Goal: Information Seeking & Learning: Find contact information

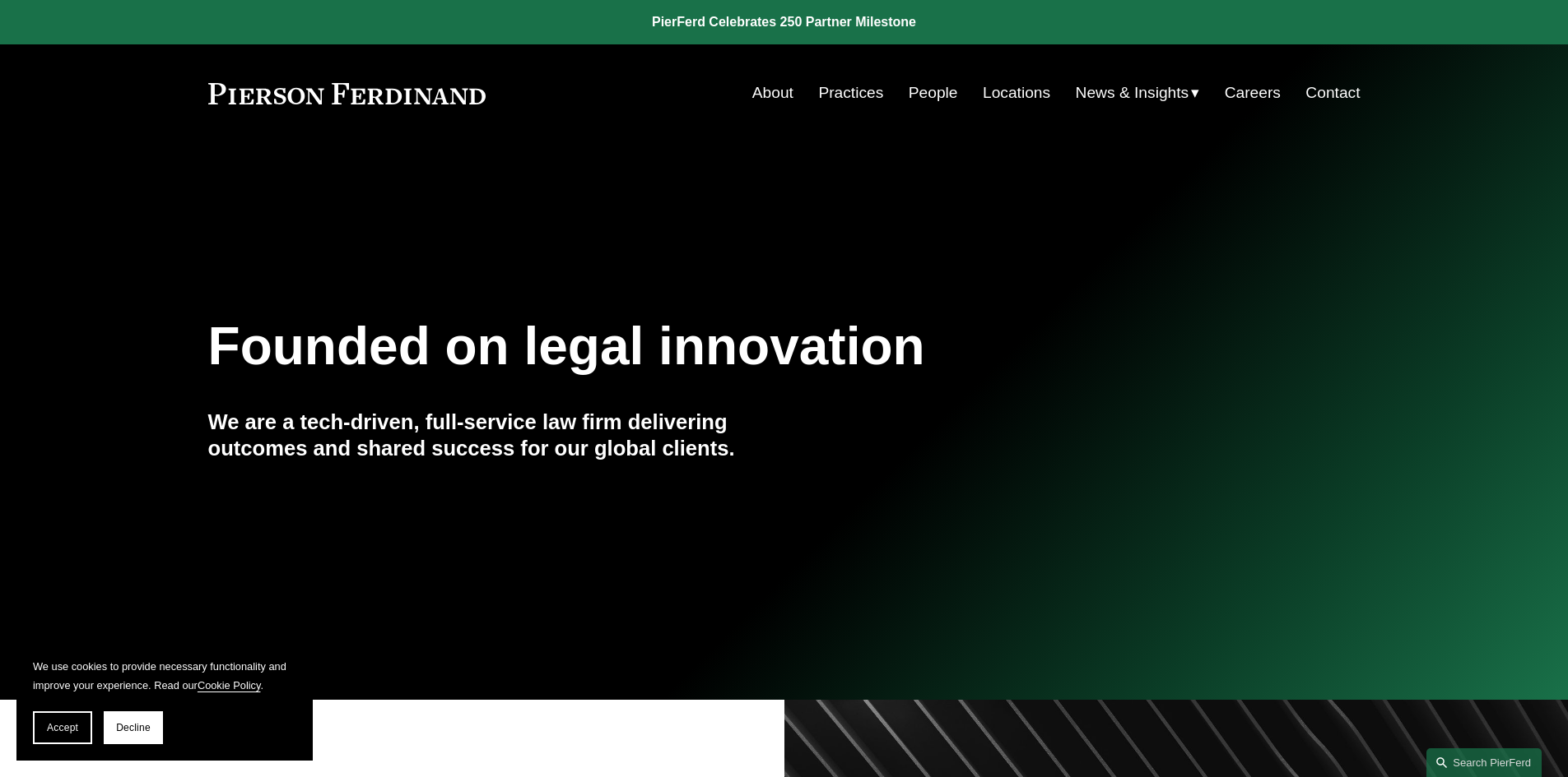
click at [1335, 92] on link "Contact" at bounding box center [1332, 93] width 54 height 32
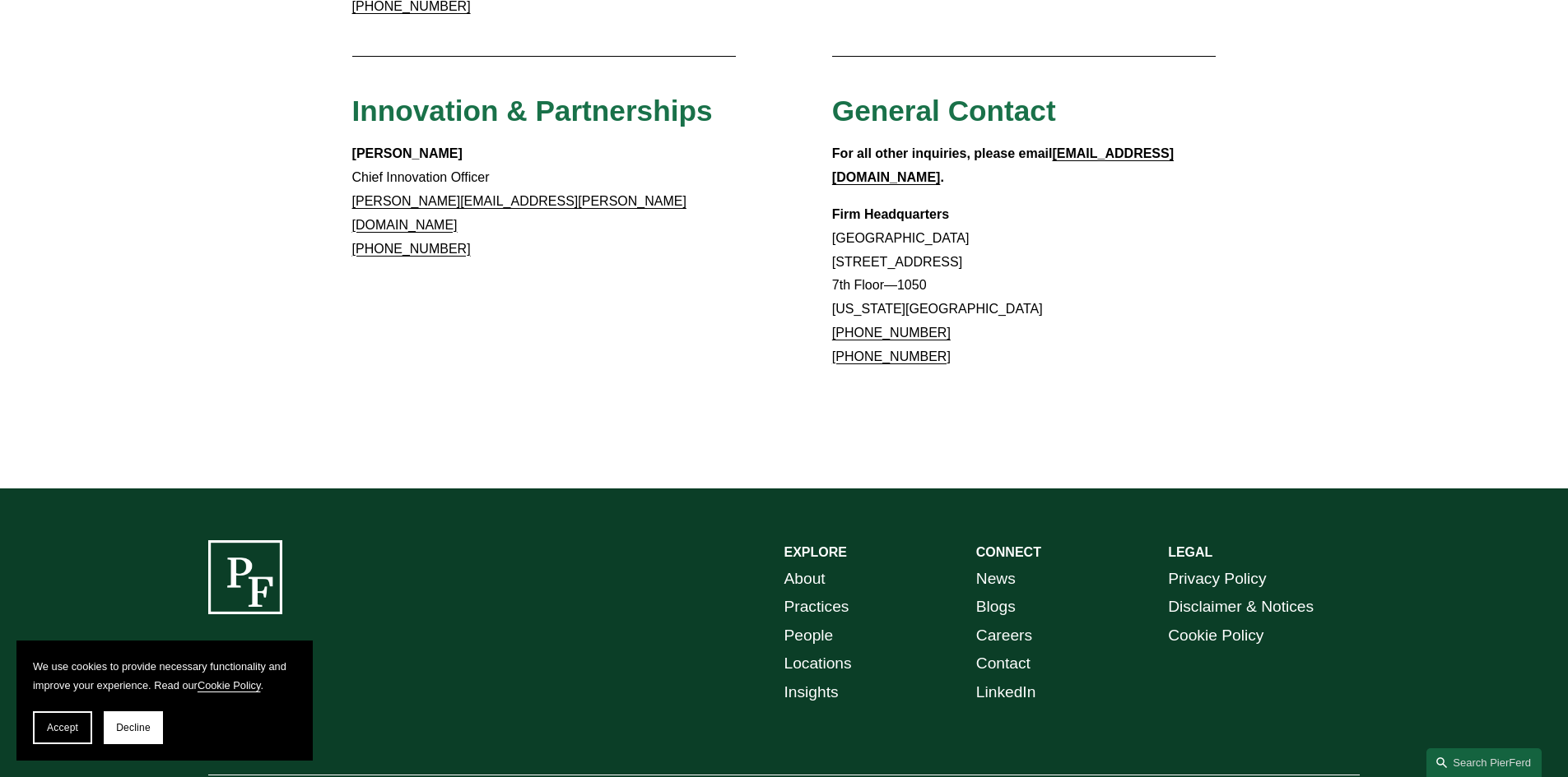
scroll to position [1509, 0]
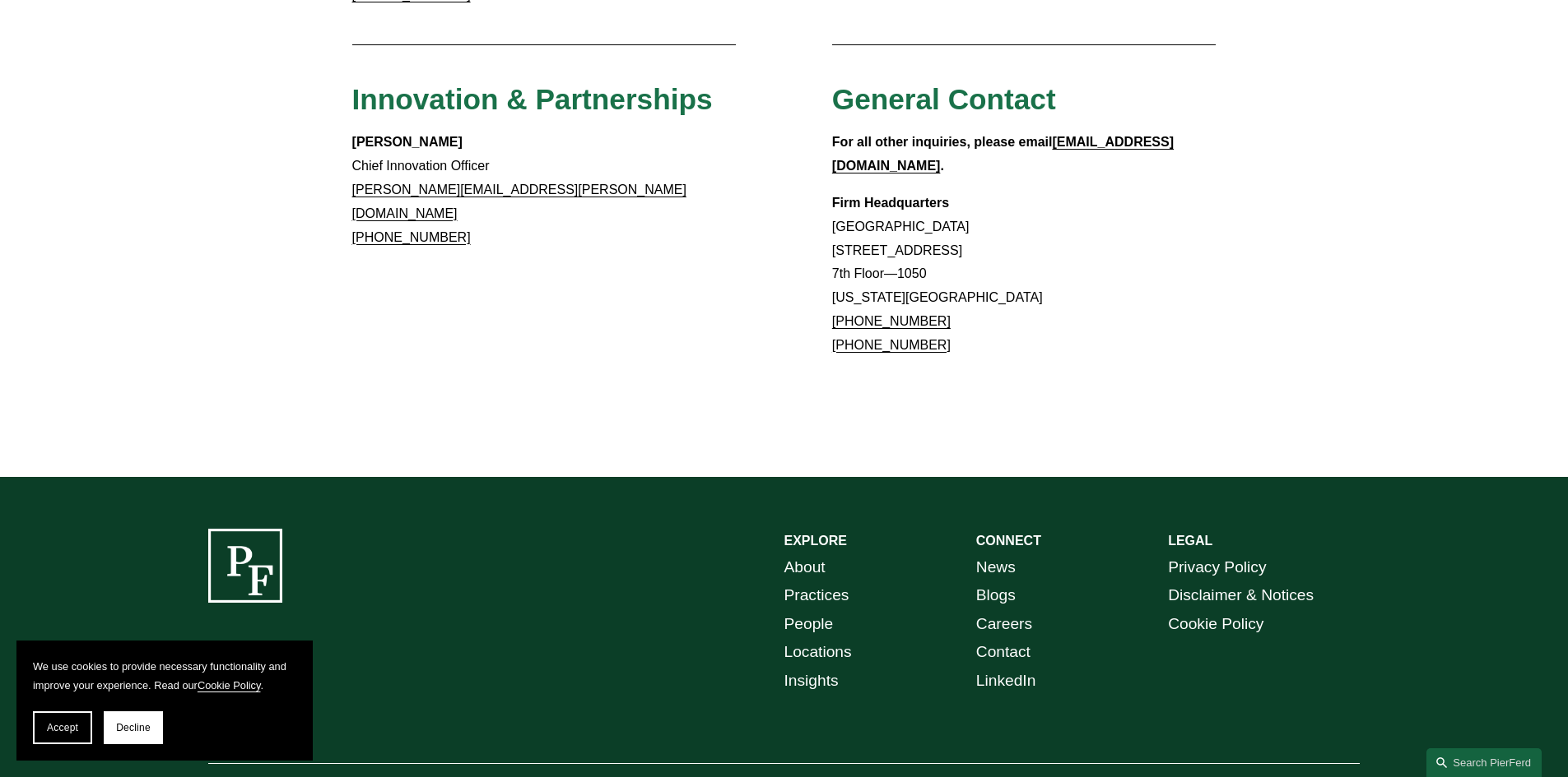
click at [1186, 534] on strong "LEGAL" at bounding box center [1190, 540] width 45 height 14
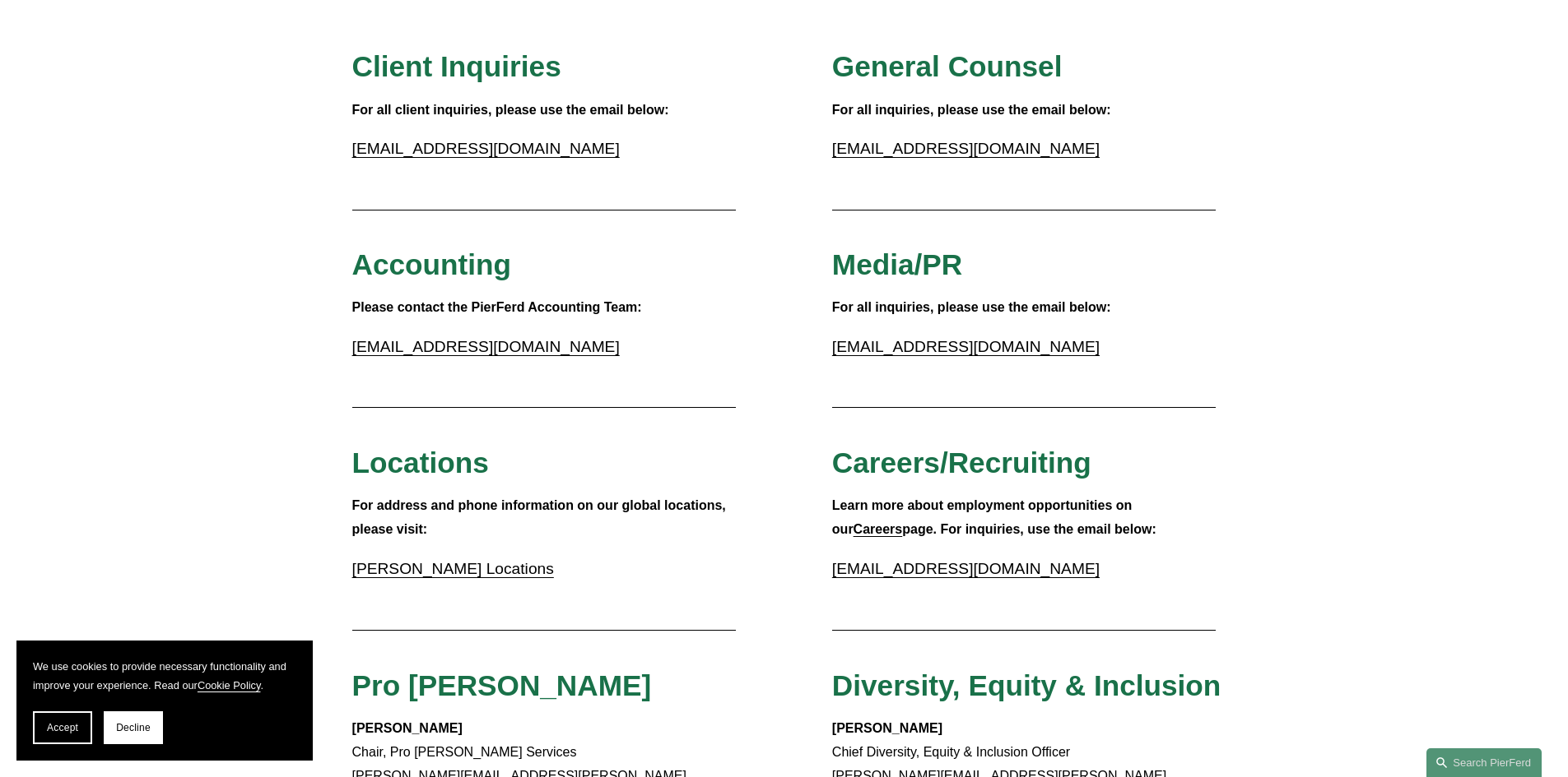
scroll to position [194, 0]
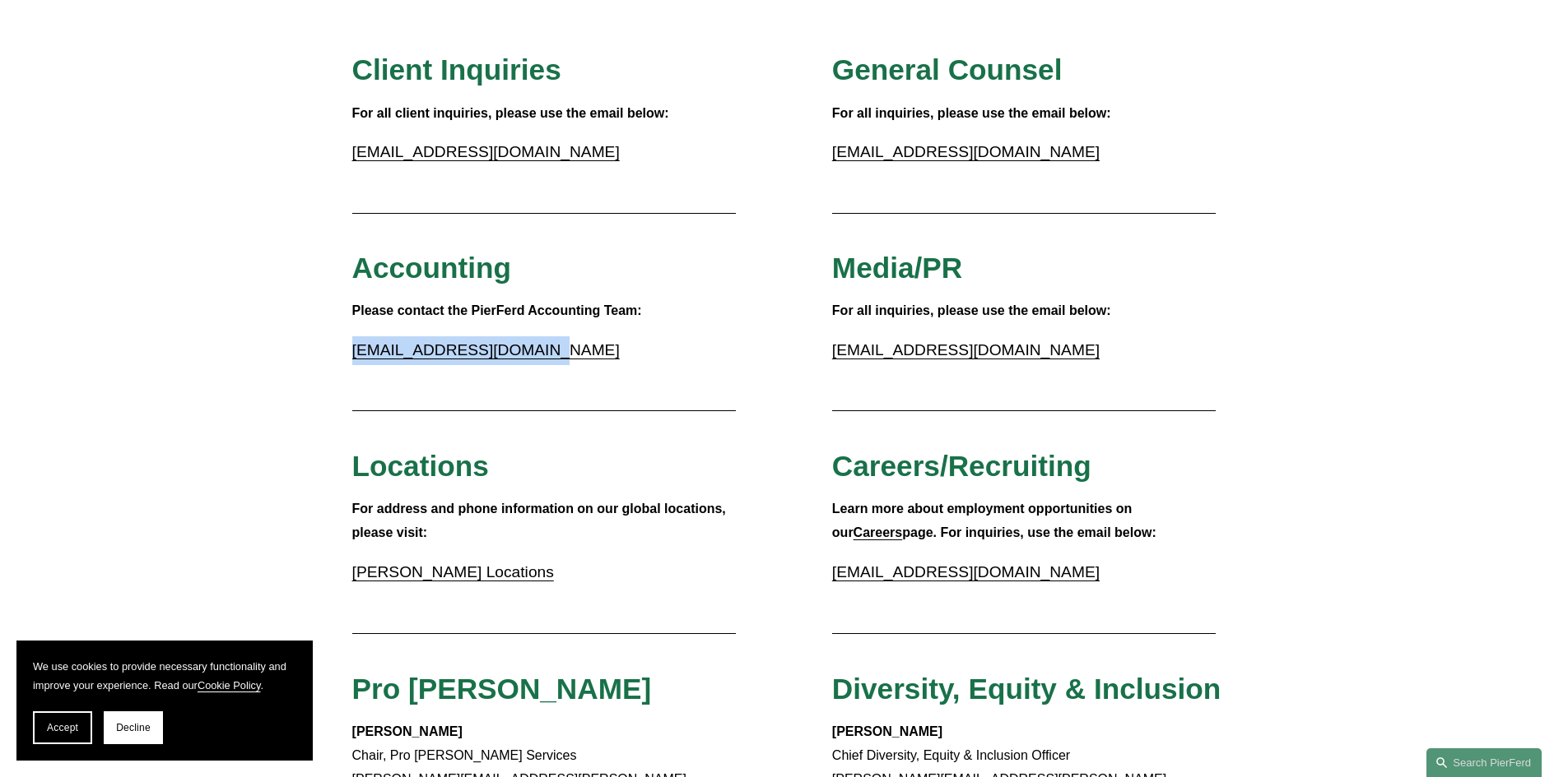
drag, startPoint x: 540, startPoint y: 346, endPoint x: 341, endPoint y: 362, distance: 199.6
copy link "[EMAIL_ADDRESS][DOMAIN_NAME]"
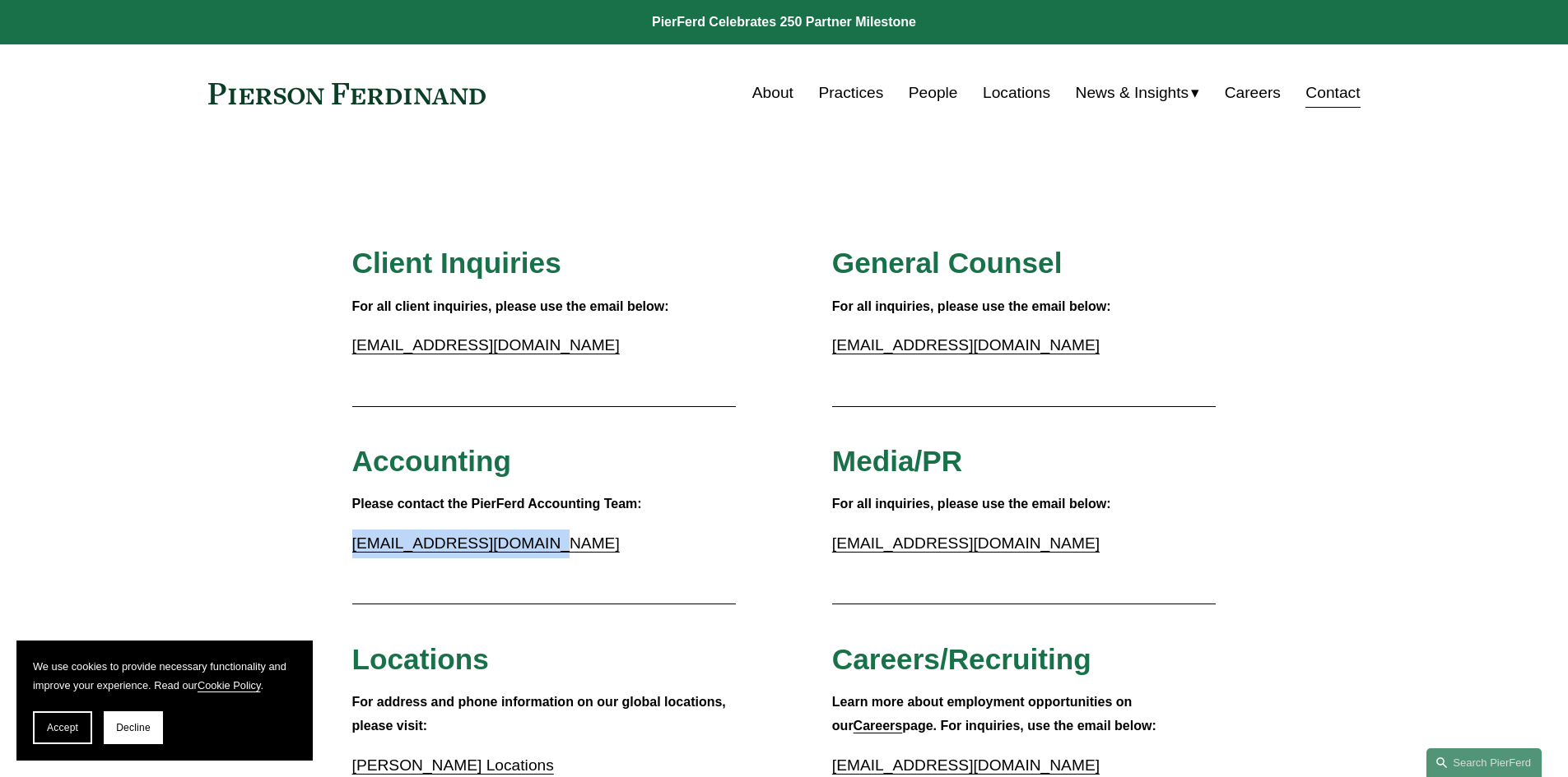
copy link "[EMAIL_ADDRESS][DOMAIN_NAME]"
